Goal: Navigation & Orientation: Find specific page/section

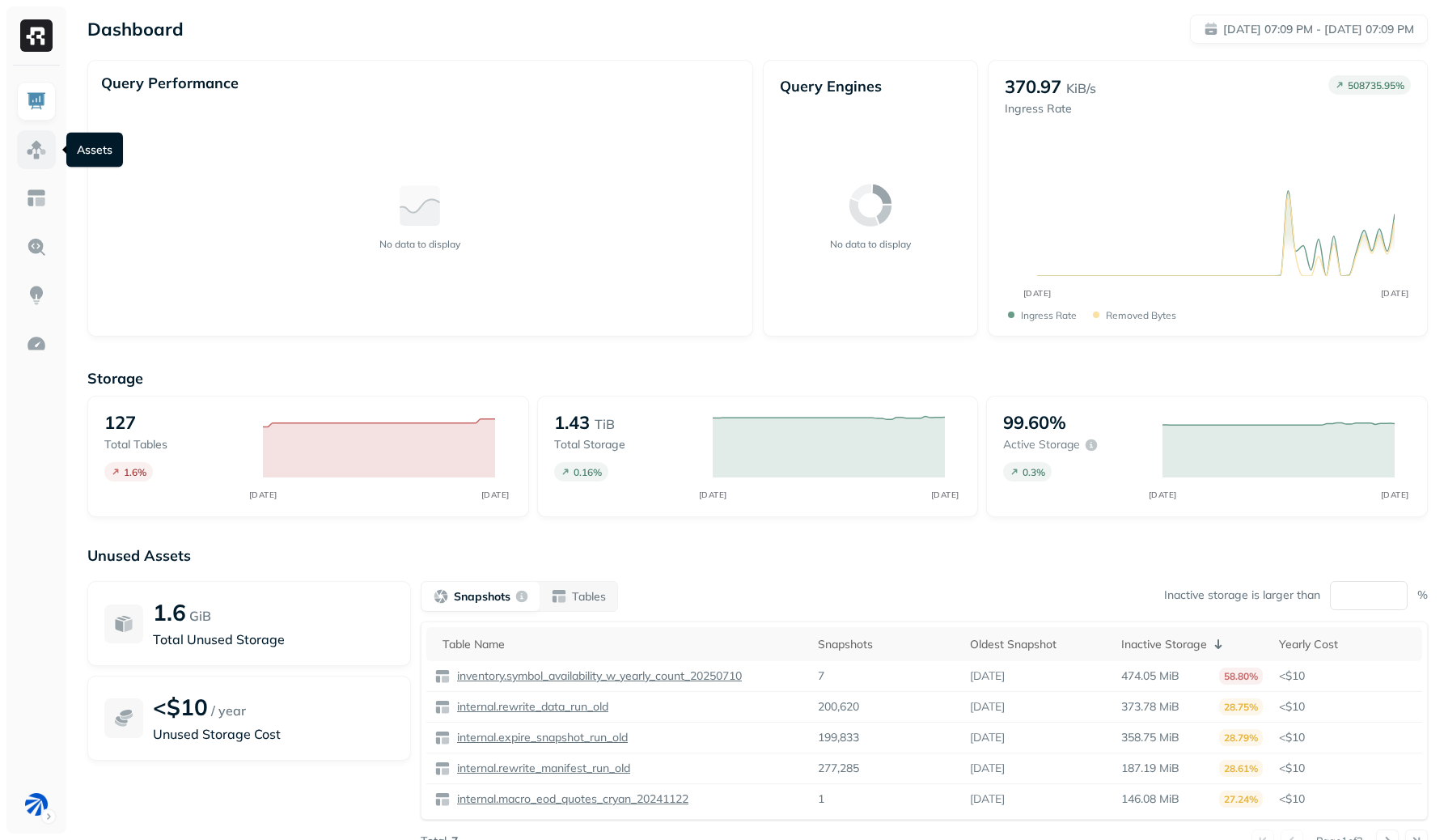
click at [37, 159] on img at bounding box center [36, 150] width 21 height 21
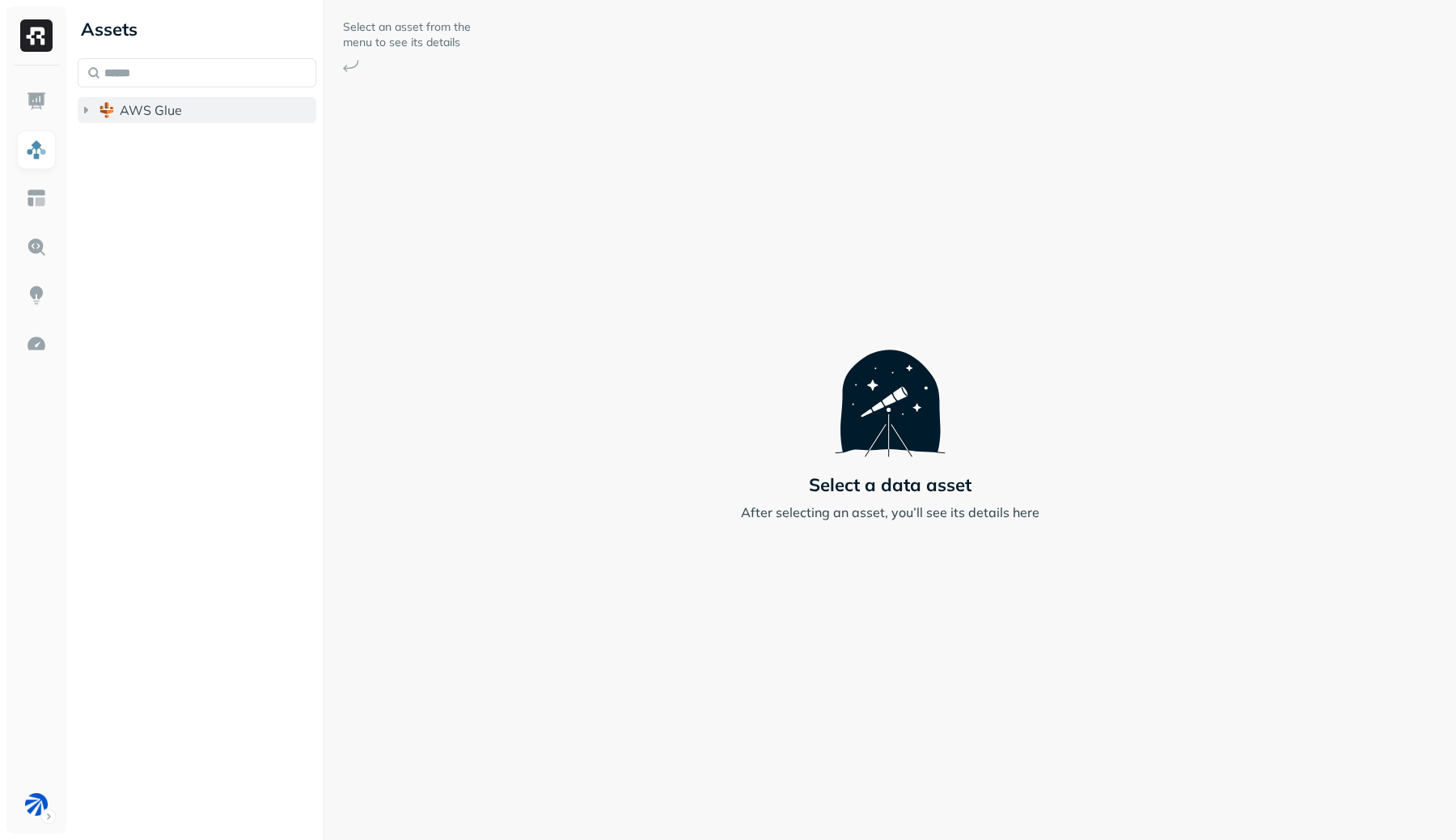
click at [194, 112] on button "AWS Glue" at bounding box center [196, 110] width 238 height 26
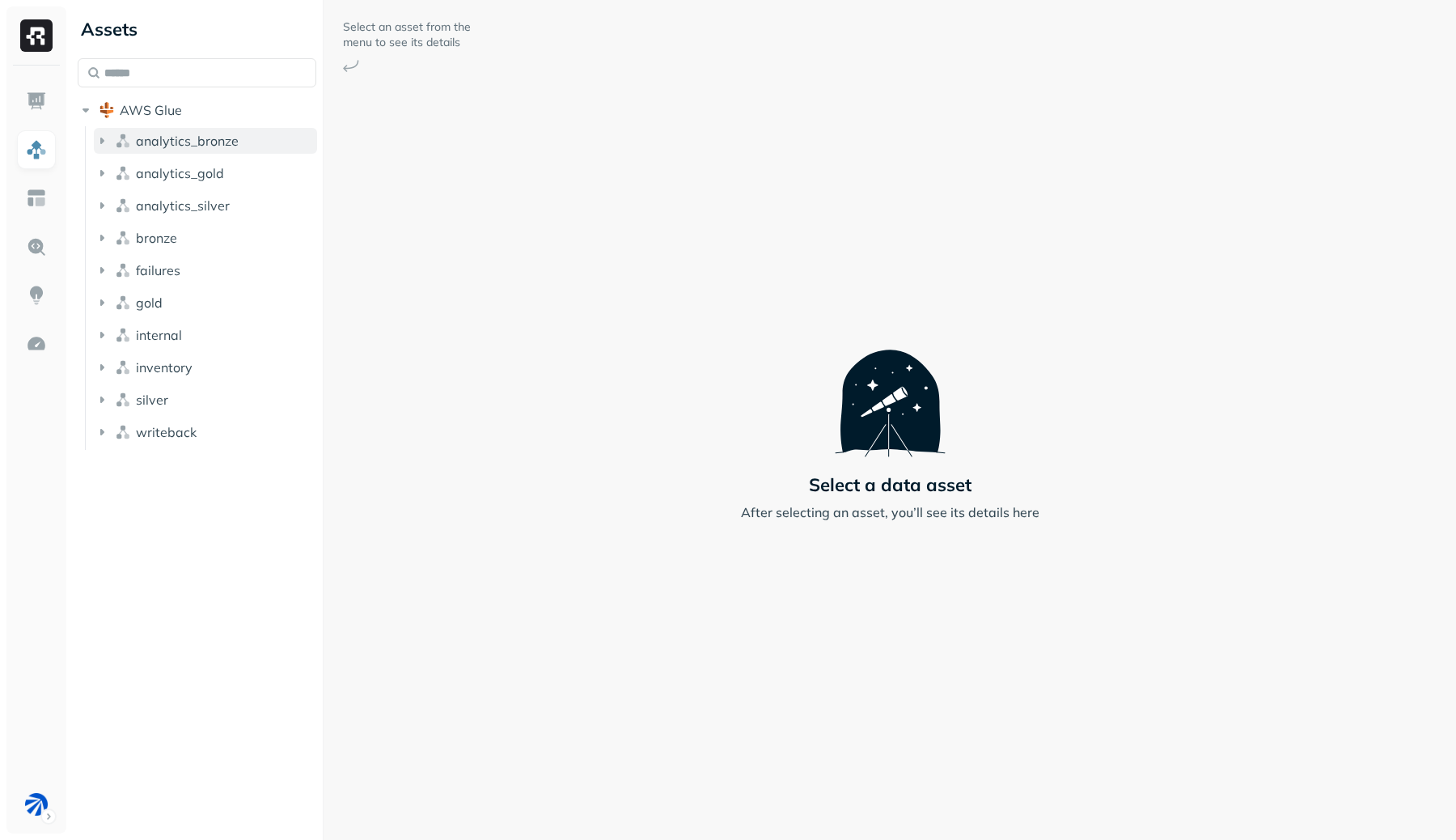
click at [194, 143] on span "analytics_bronze" at bounding box center [188, 140] width 103 height 16
click at [212, 174] on button "Tables ( 7 )" at bounding box center [214, 171] width 208 height 26
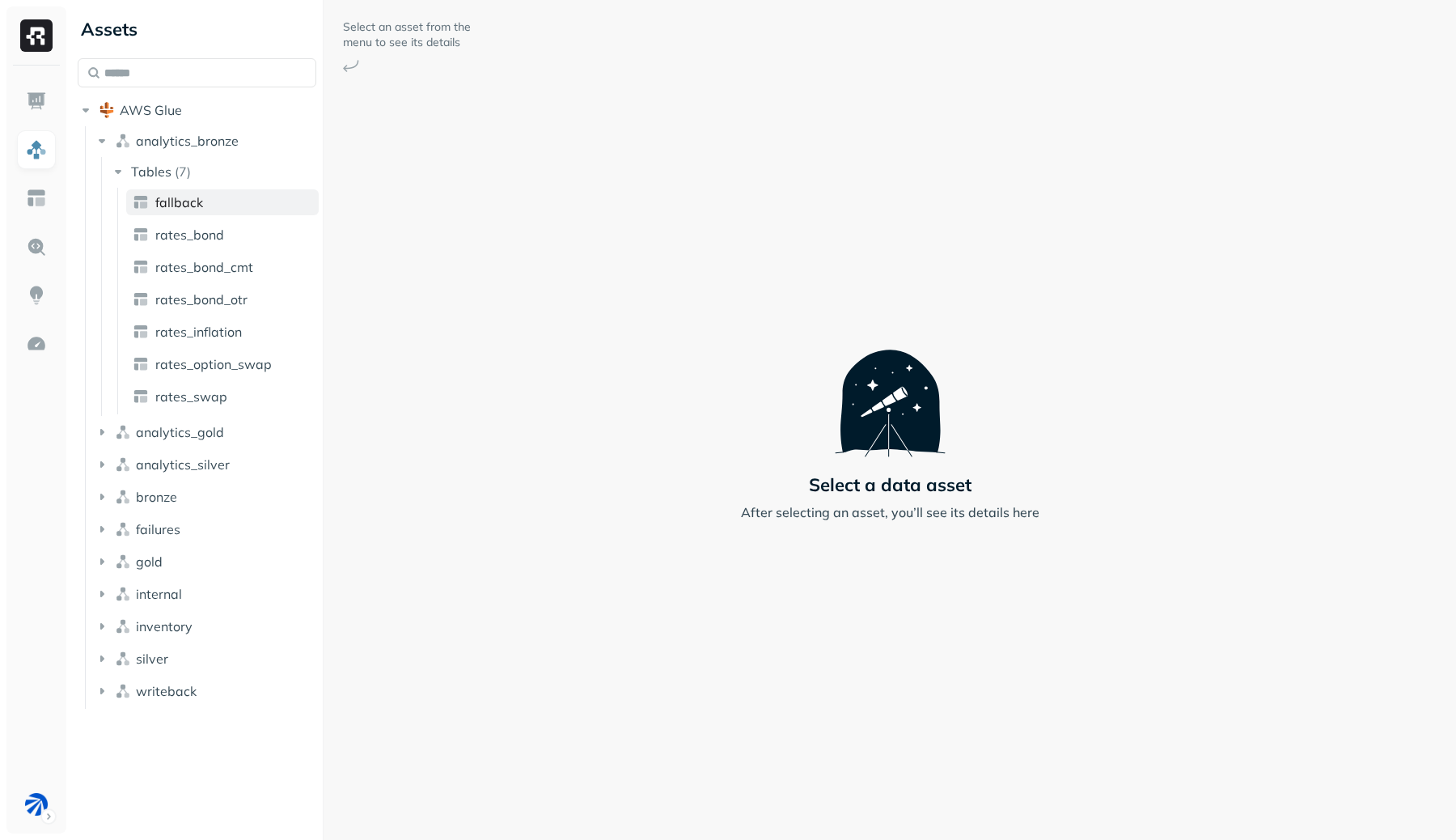
click at [219, 212] on link "fallback" at bounding box center [222, 202] width 193 height 26
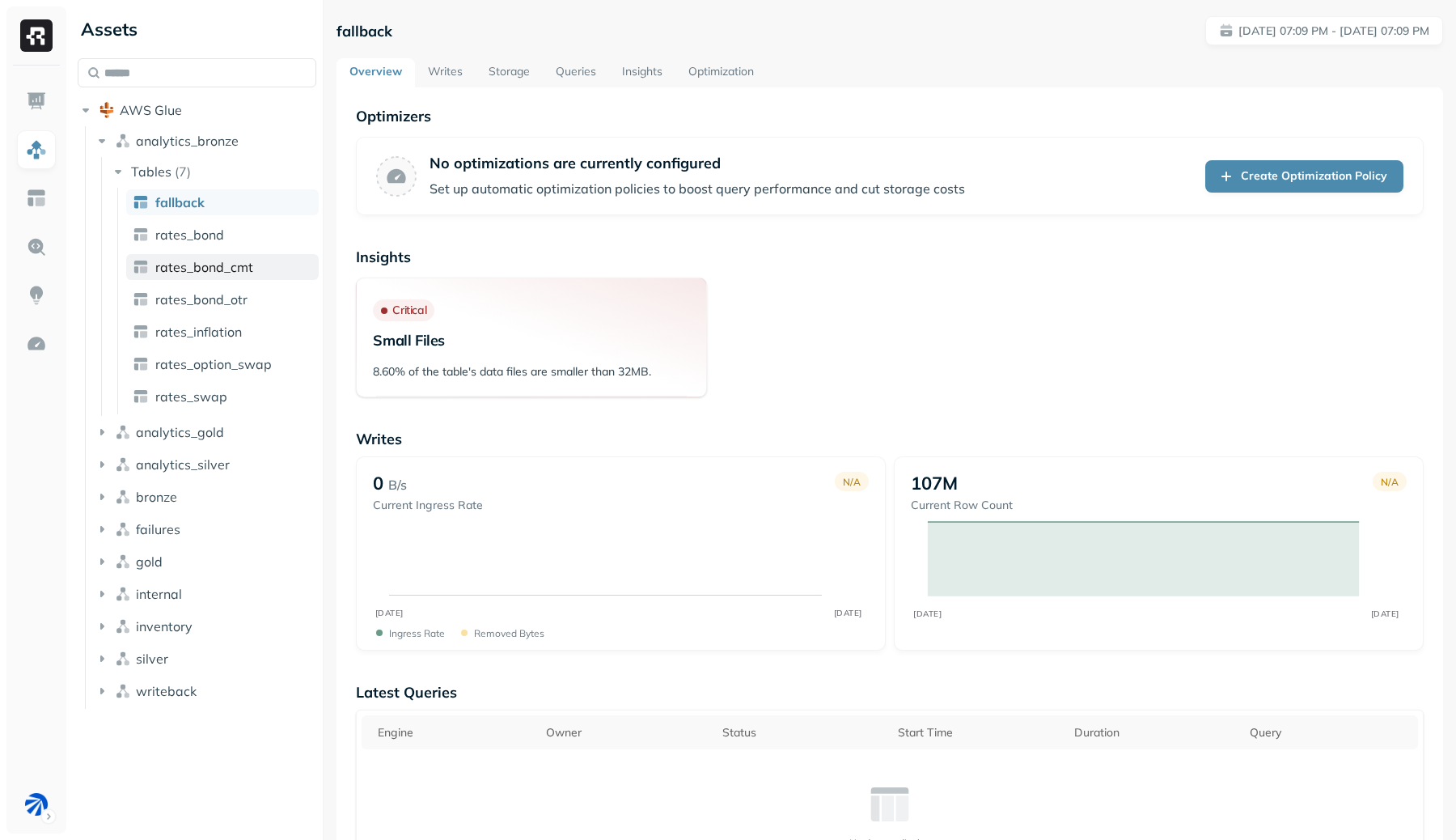
click at [207, 278] on link "rates_bond_cmt" at bounding box center [222, 266] width 193 height 26
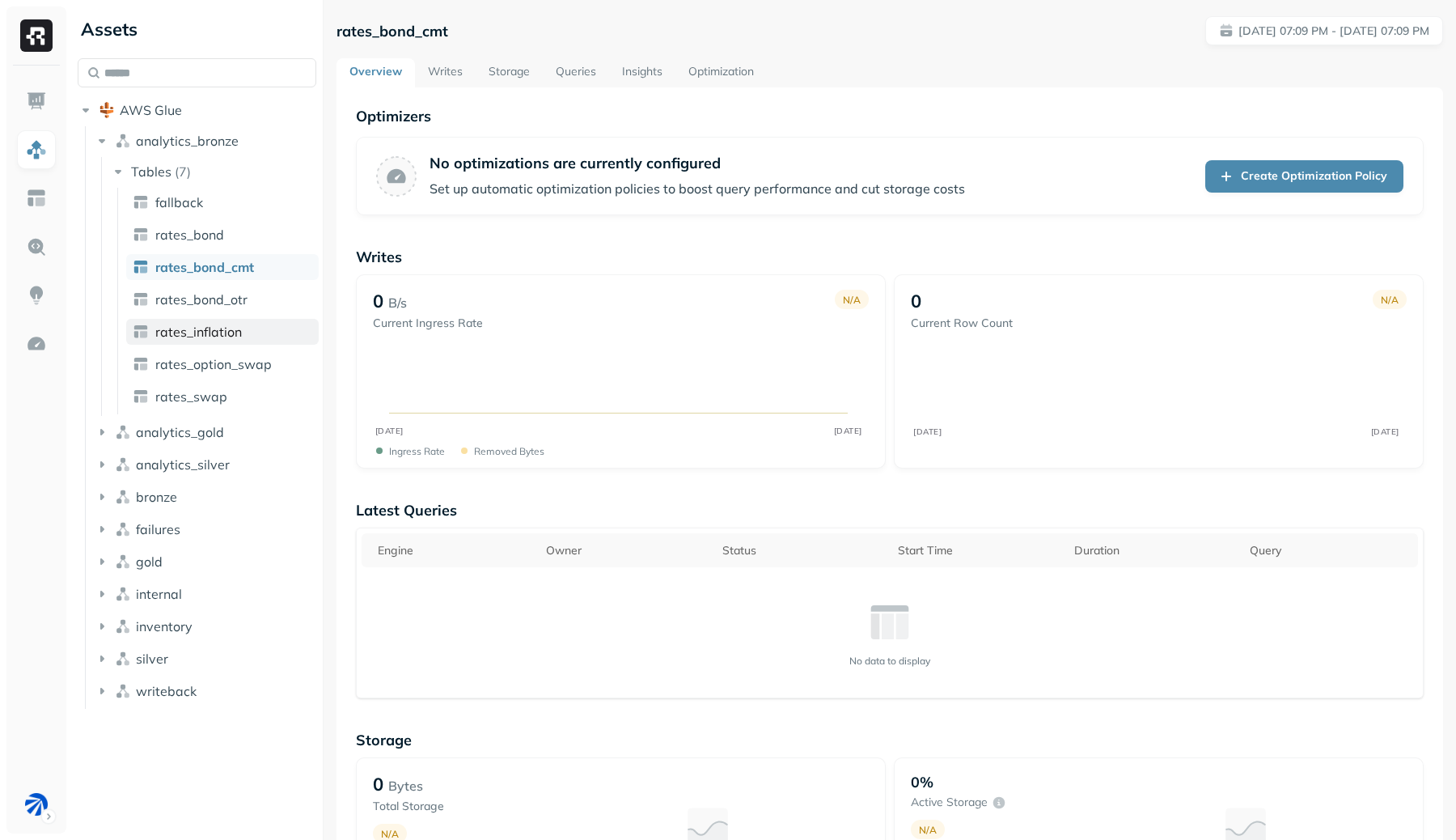
click at [199, 319] on link "rates_inflation" at bounding box center [222, 331] width 193 height 26
